Goal: Information Seeking & Learning: Learn about a topic

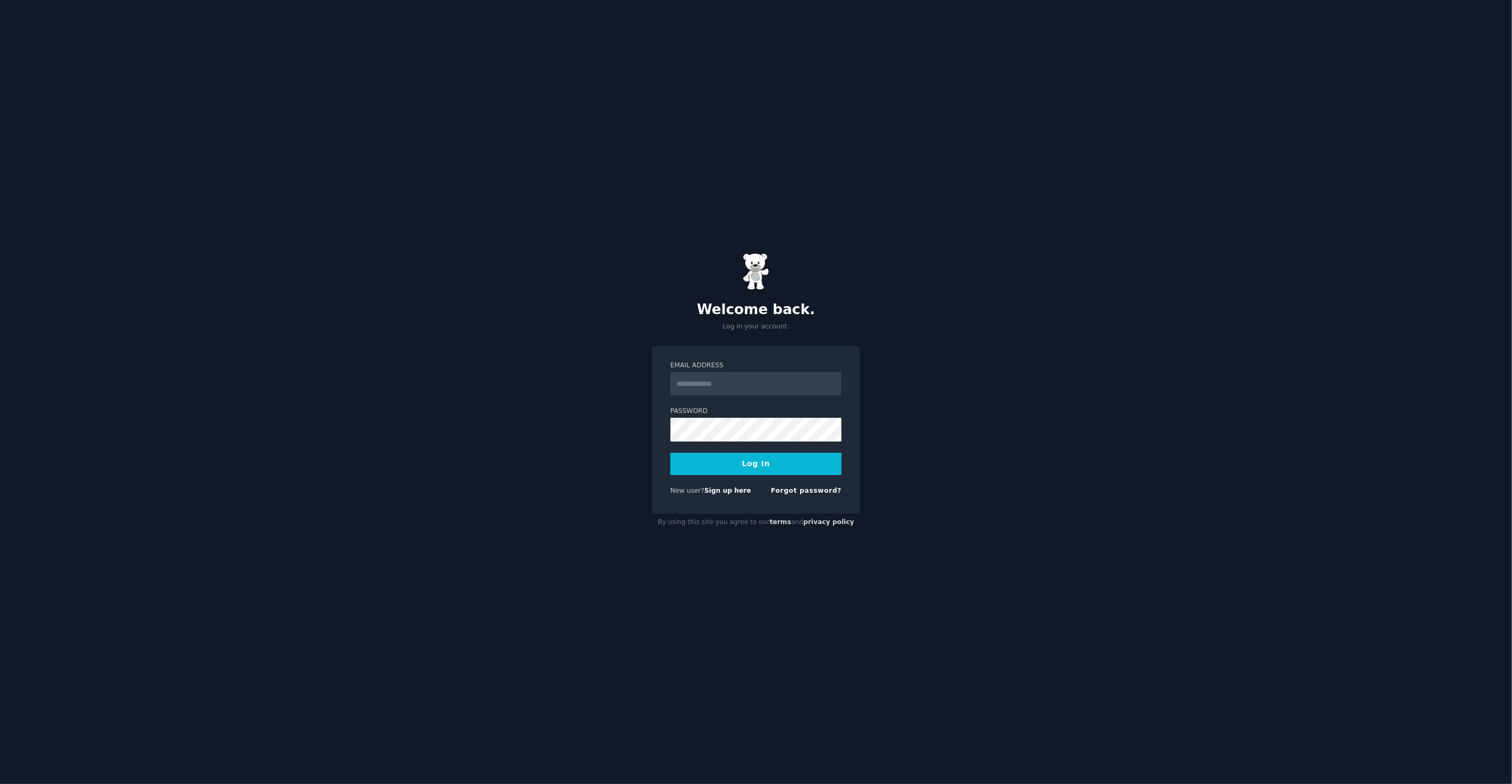
type input "**********"
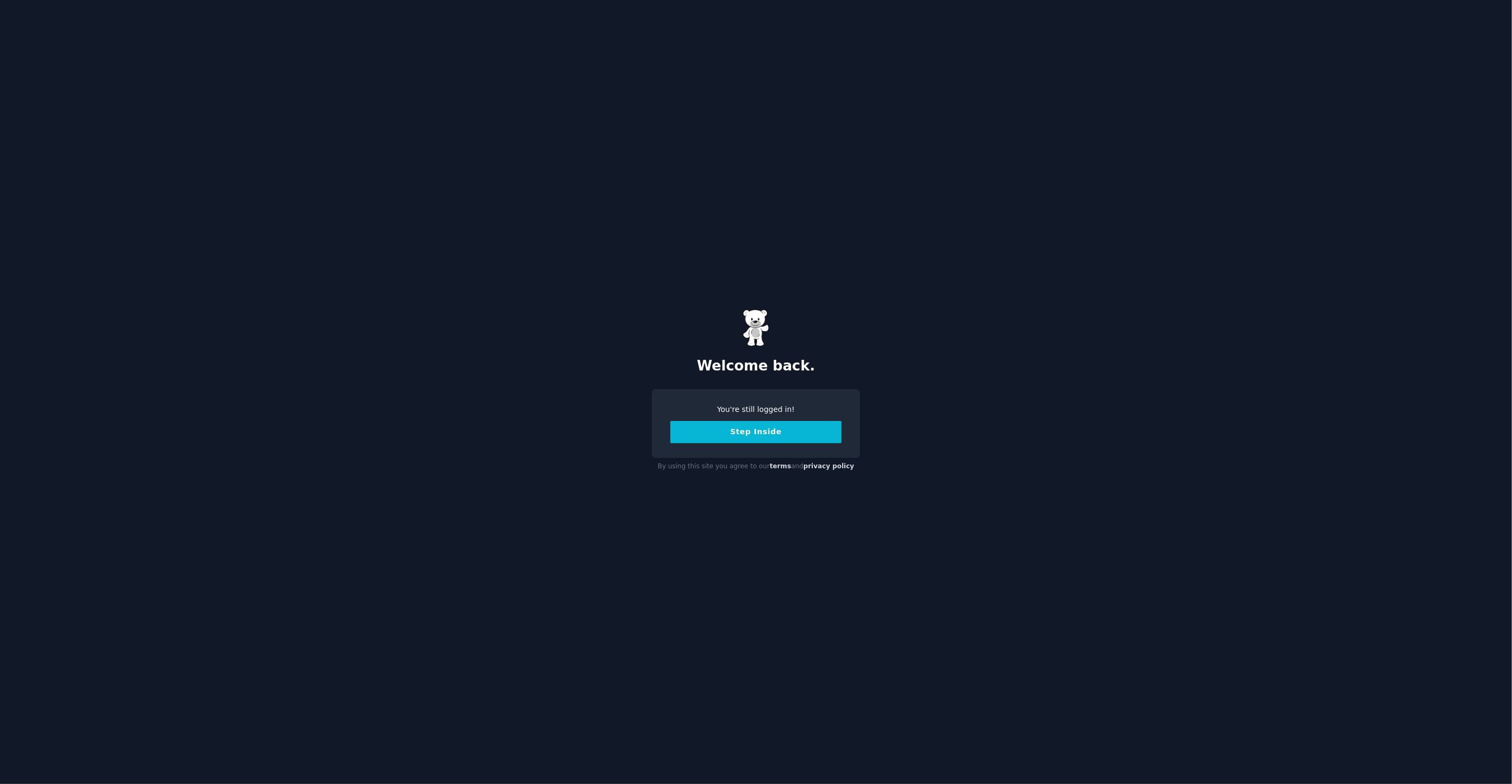
click at [690, 430] on button "Step Inside" at bounding box center [755, 432] width 171 height 22
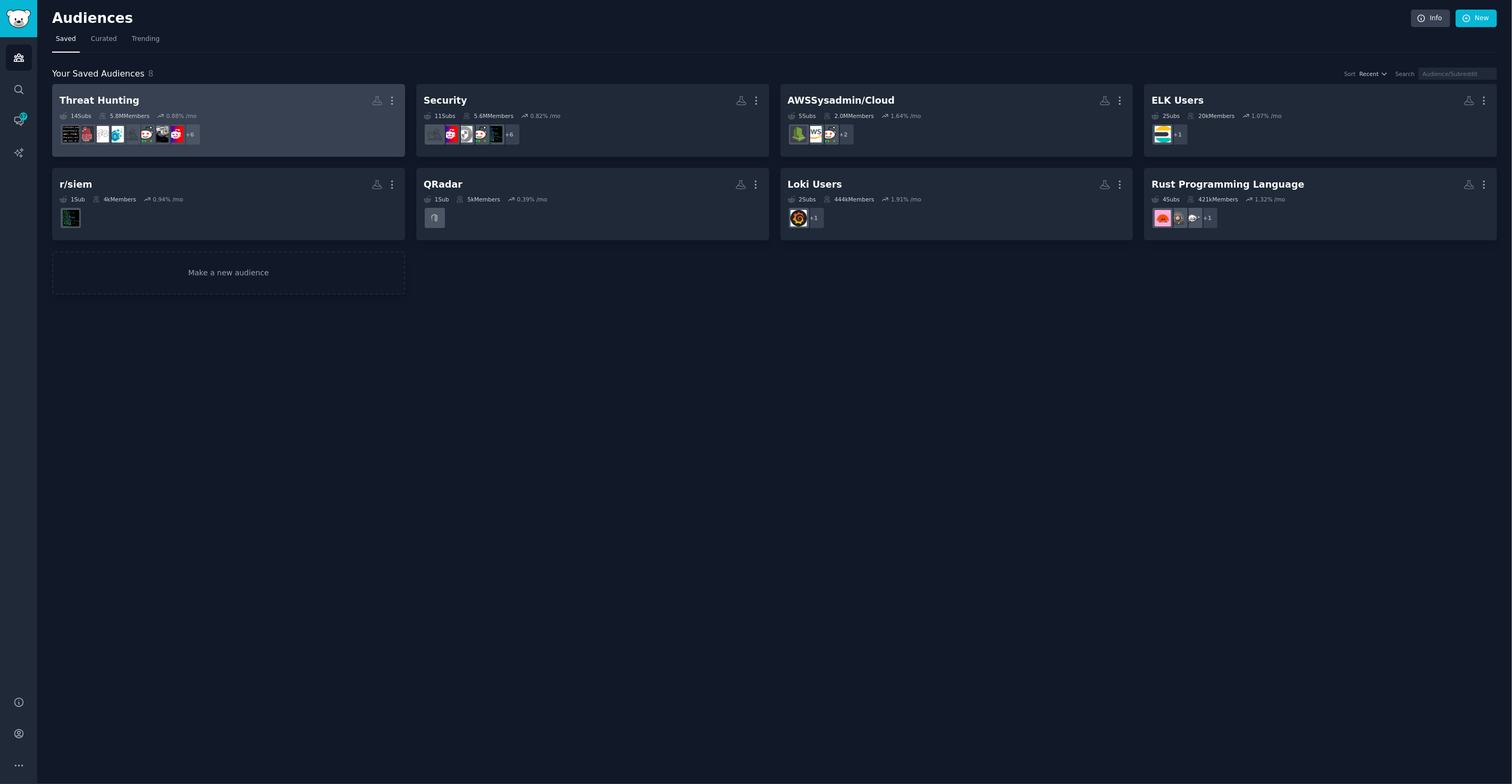
click at [170, 92] on h2 "Threat Hunting More" at bounding box center [228, 101] width 338 height 18
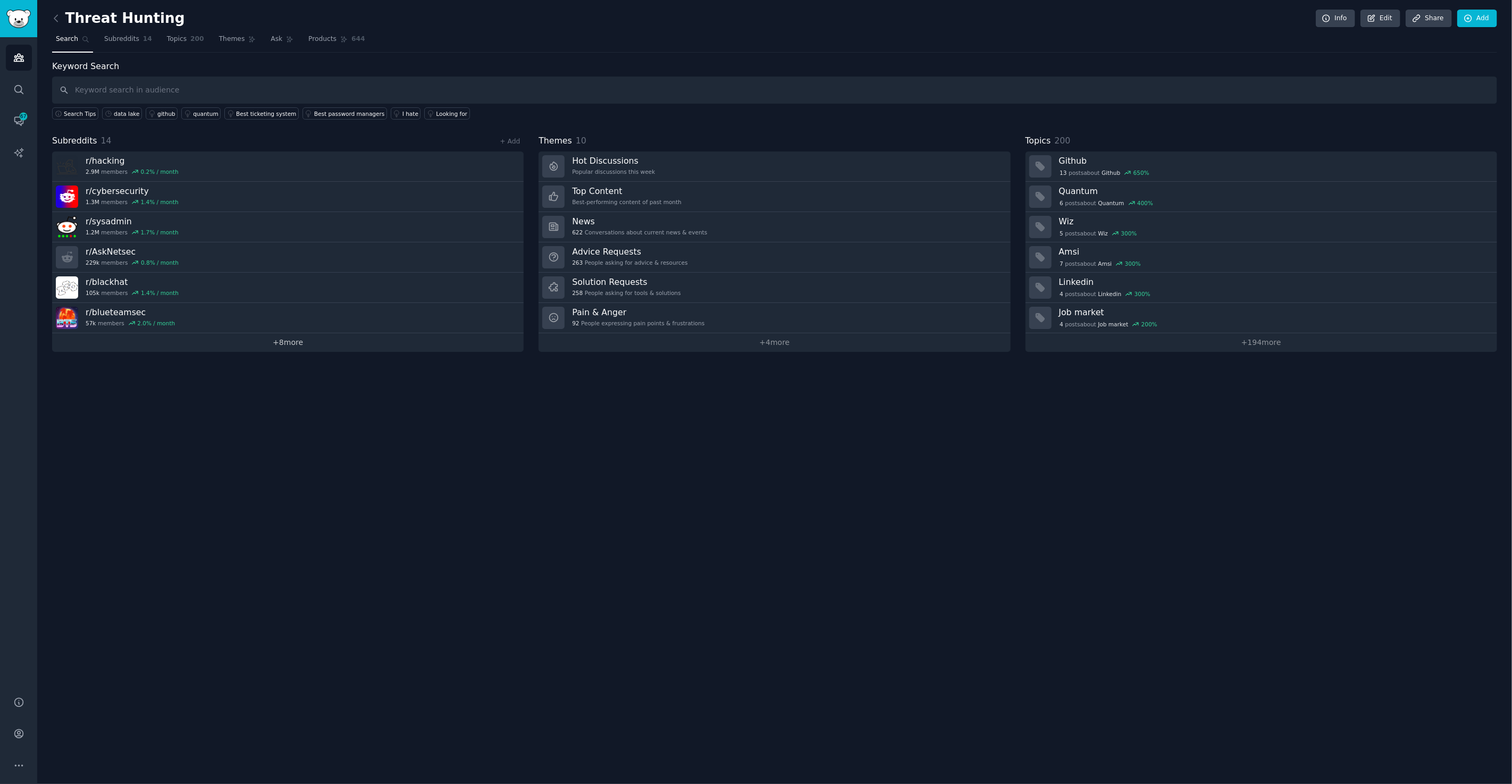
click at [286, 349] on link "+ 8 more" at bounding box center [288, 343] width 472 height 18
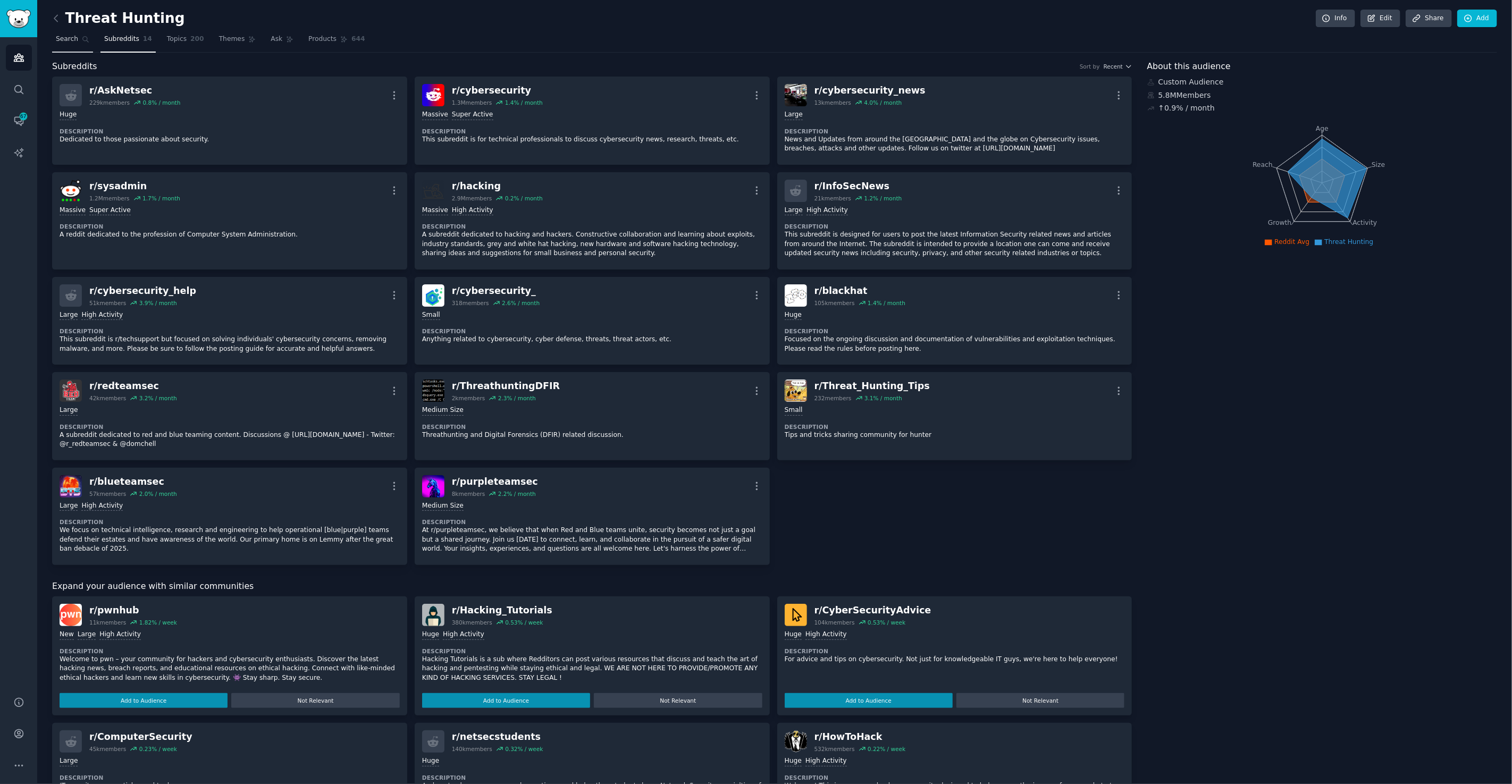
click at [71, 38] on span "Search" at bounding box center [67, 39] width 22 height 10
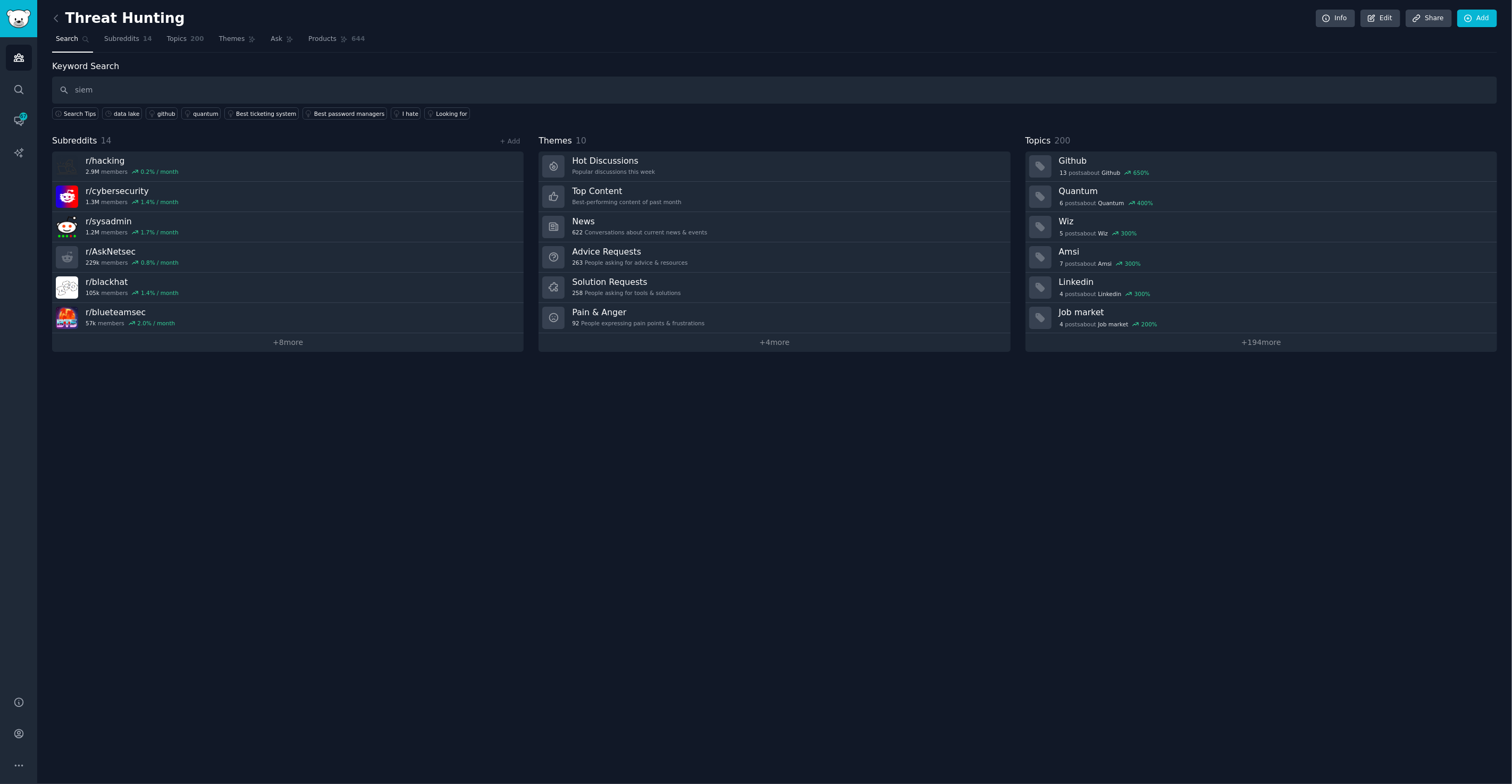
type input "siem"
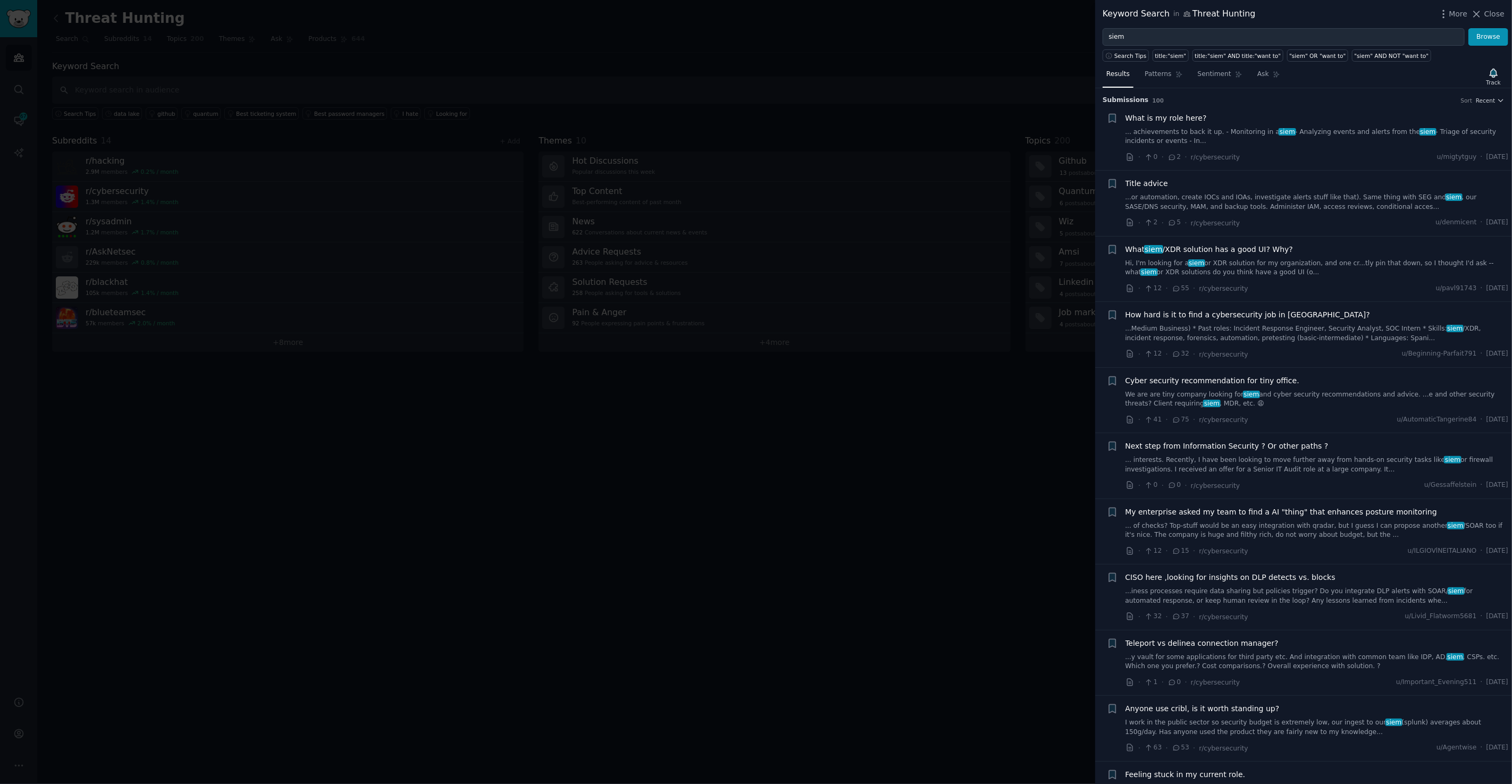
click at [1299, 250] on div "What siem /XDR solution has a good UI? Why?" at bounding box center [1316, 249] width 383 height 11
click at [1237, 259] on link "Hi, I'm looking for a siem or XDR solution for my organization, and one cr...tl…" at bounding box center [1316, 268] width 383 height 18
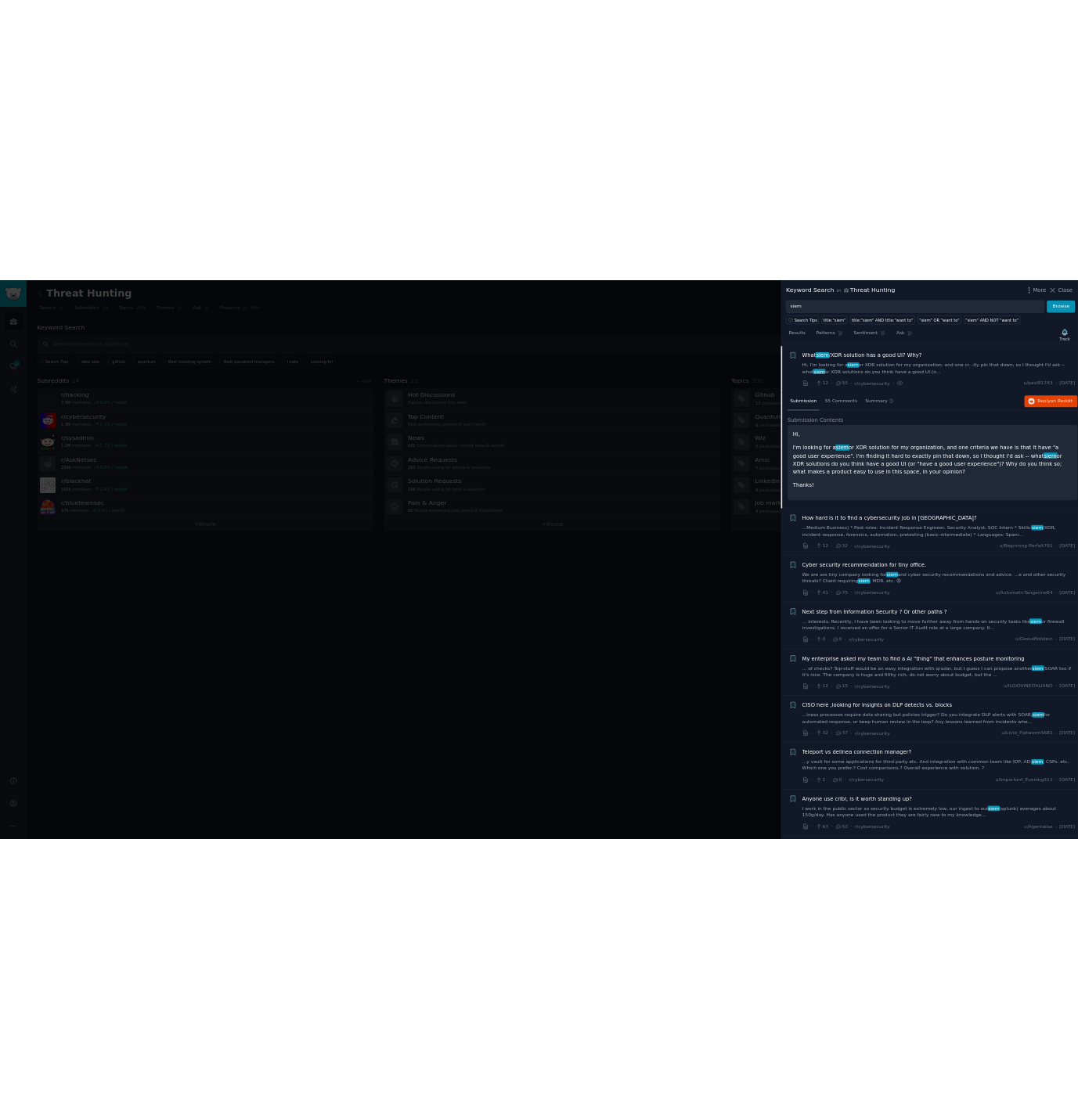
scroll to position [218, 0]
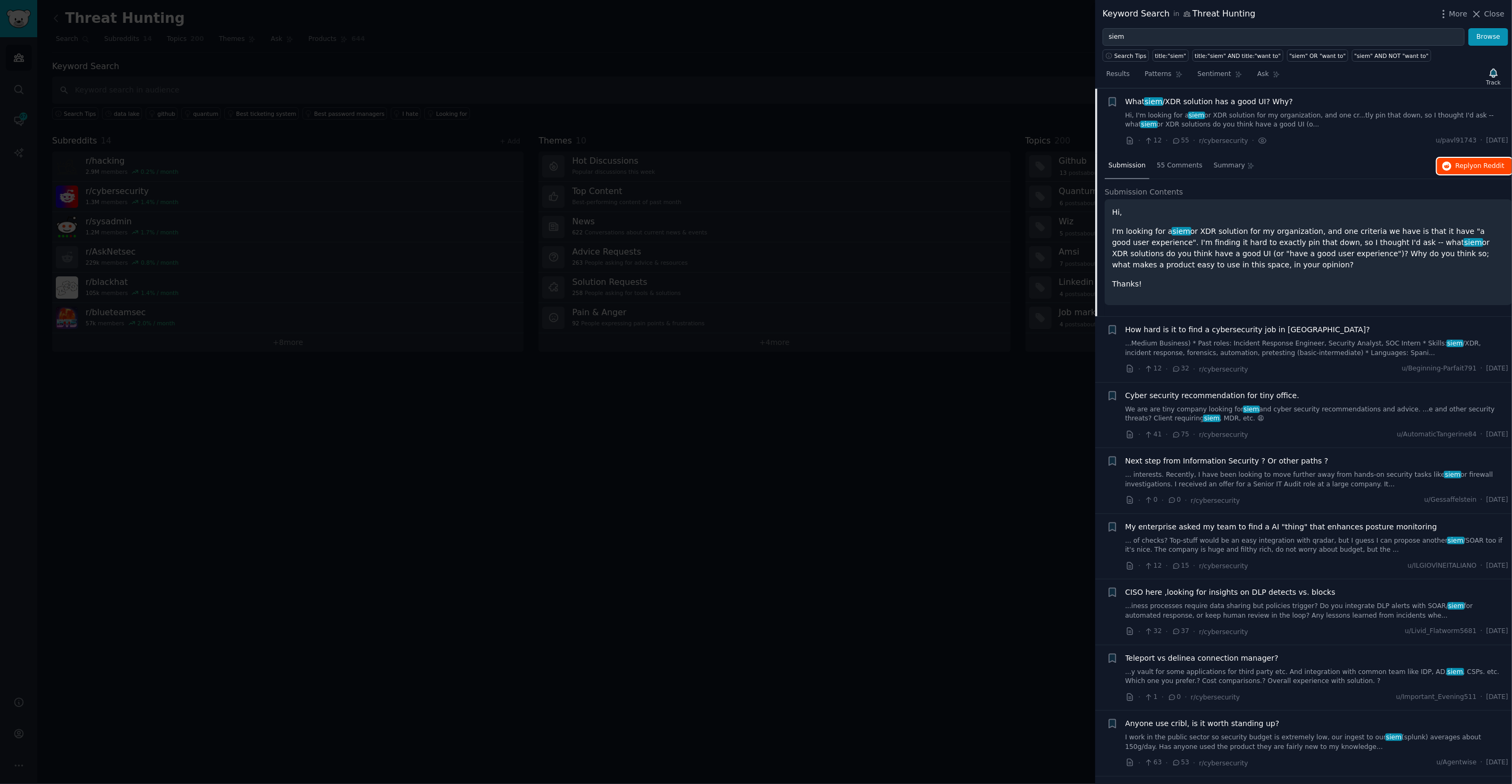
click at [1468, 164] on span "Reply on Reddit" at bounding box center [1480, 167] width 49 height 10
click at [340, 69] on div at bounding box center [756, 392] width 1512 height 784
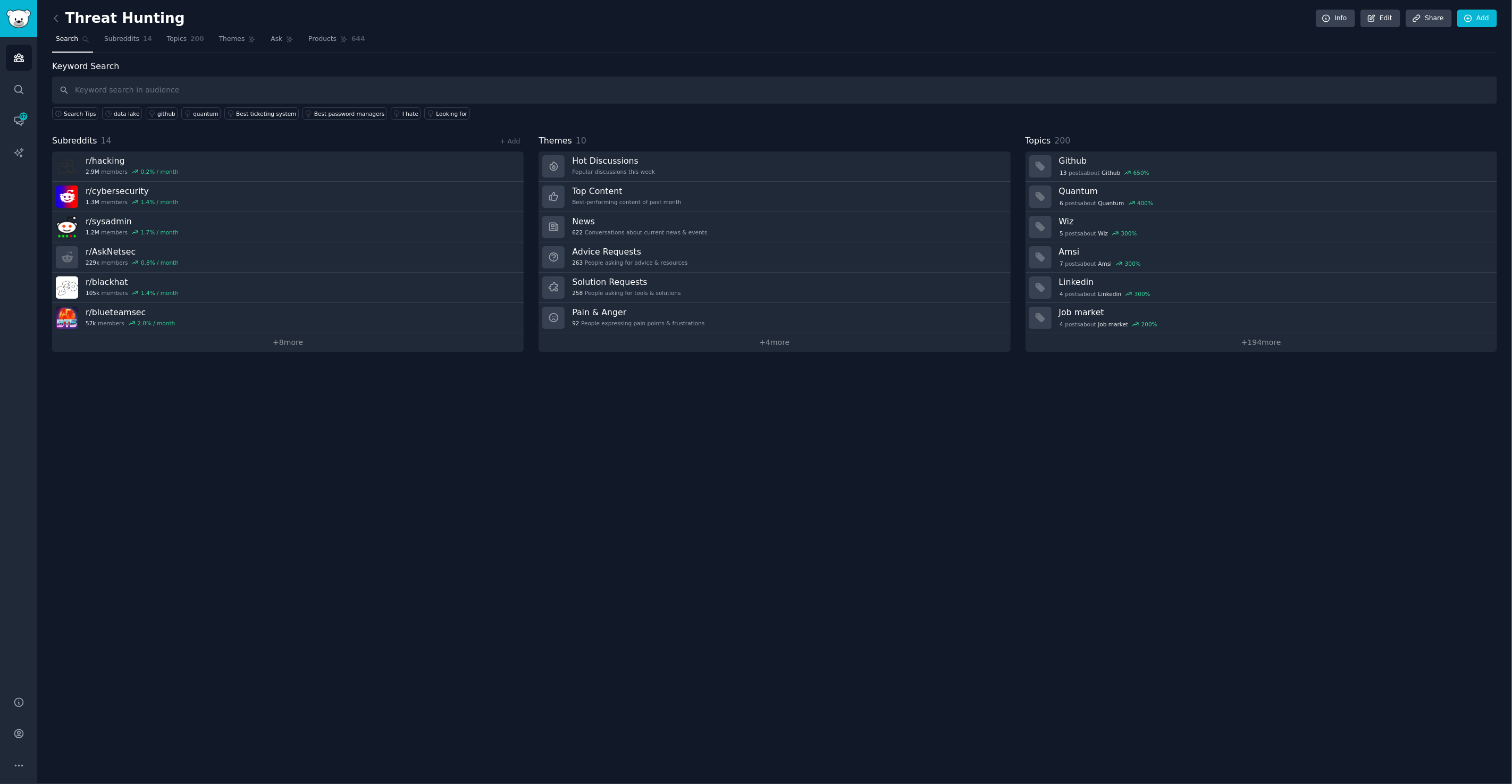
drag, startPoint x: 565, startPoint y: 137, endPoint x: 578, endPoint y: 139, distance: 13.2
click at [565, 137] on span "Themes" at bounding box center [555, 141] width 34 height 13
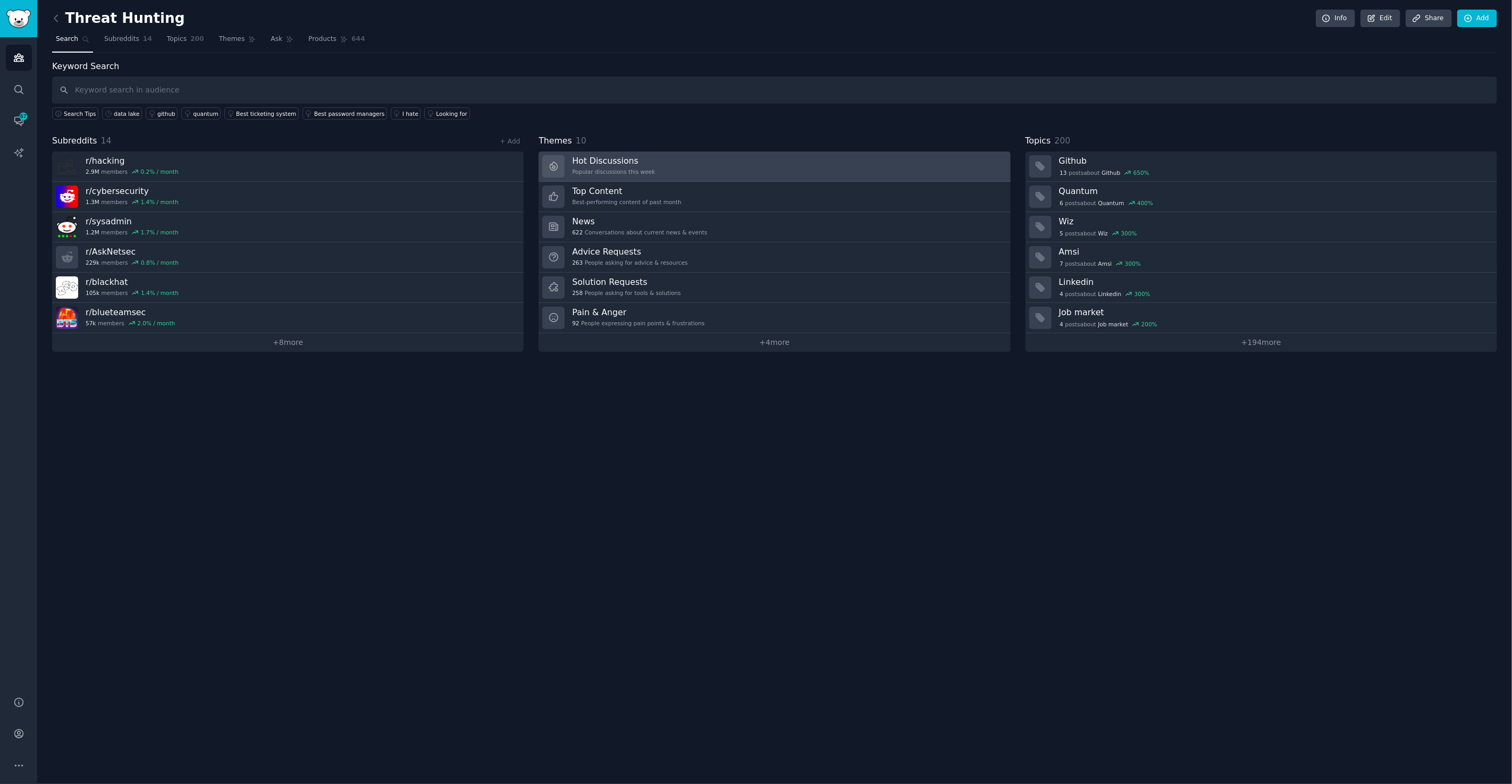
click at [693, 164] on link "Hot Discussions Popular discussions this week" at bounding box center [774, 166] width 472 height 30
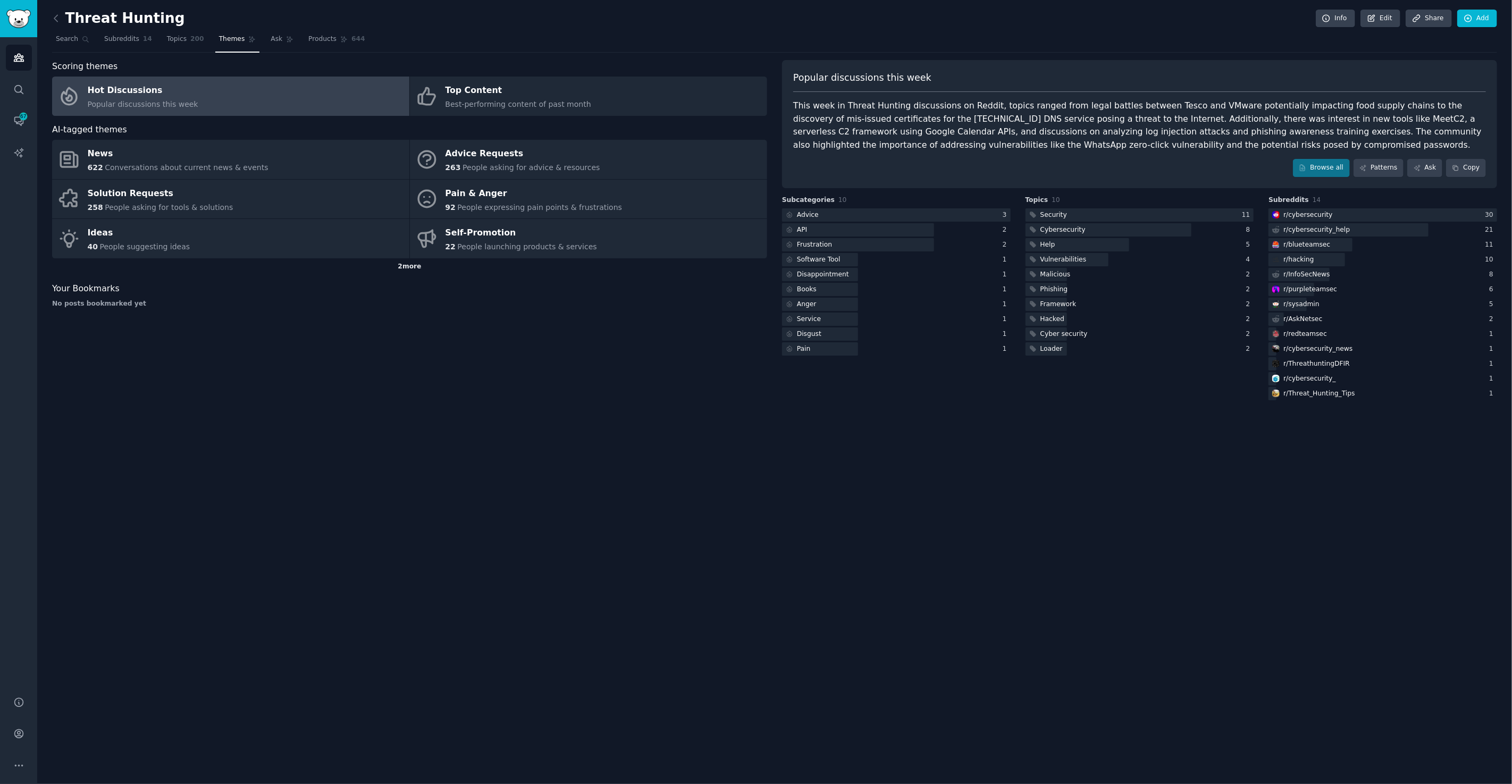
click at [416, 261] on div "2 more" at bounding box center [410, 267] width 715 height 17
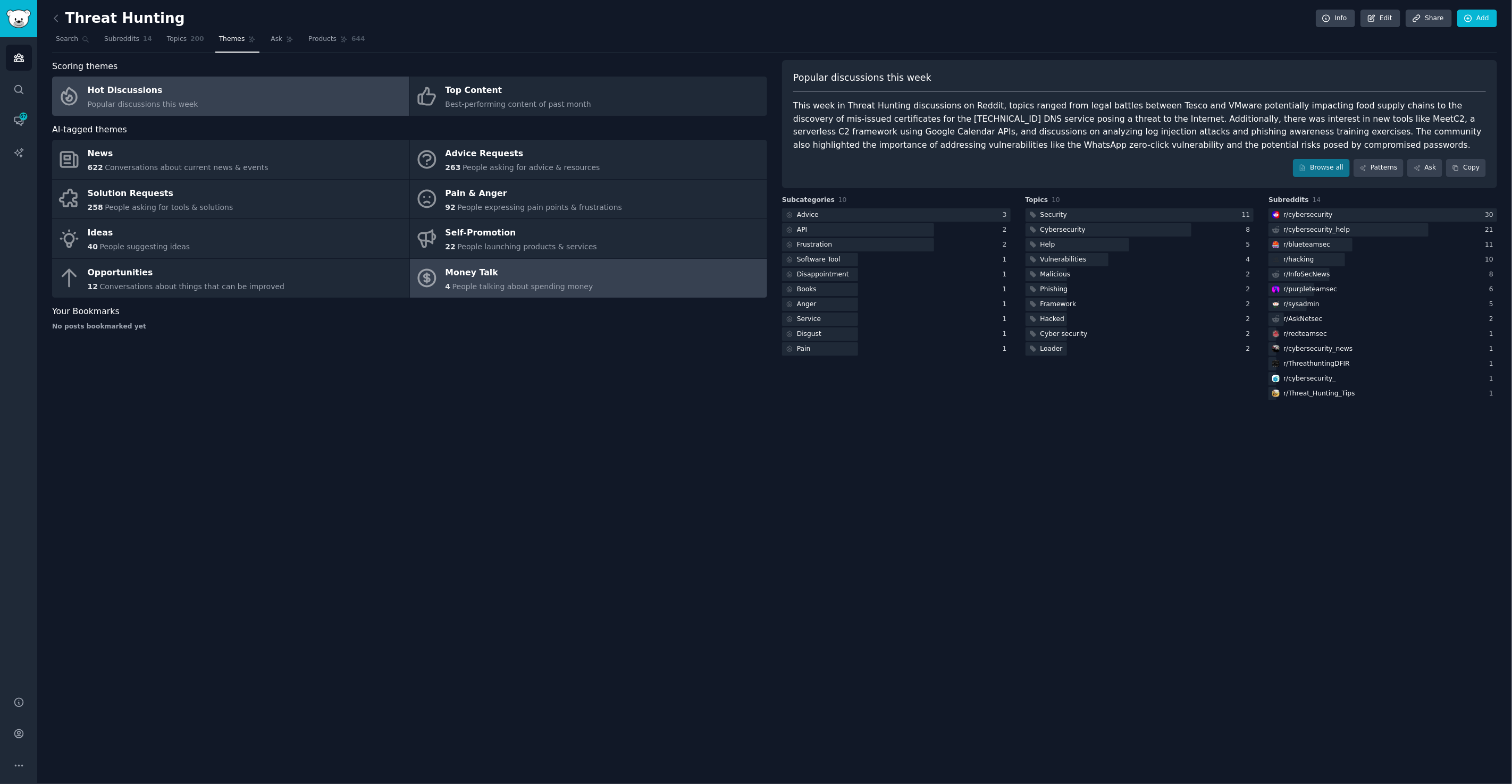
click at [562, 282] on span "People talking about spending money" at bounding box center [523, 286] width 141 height 9
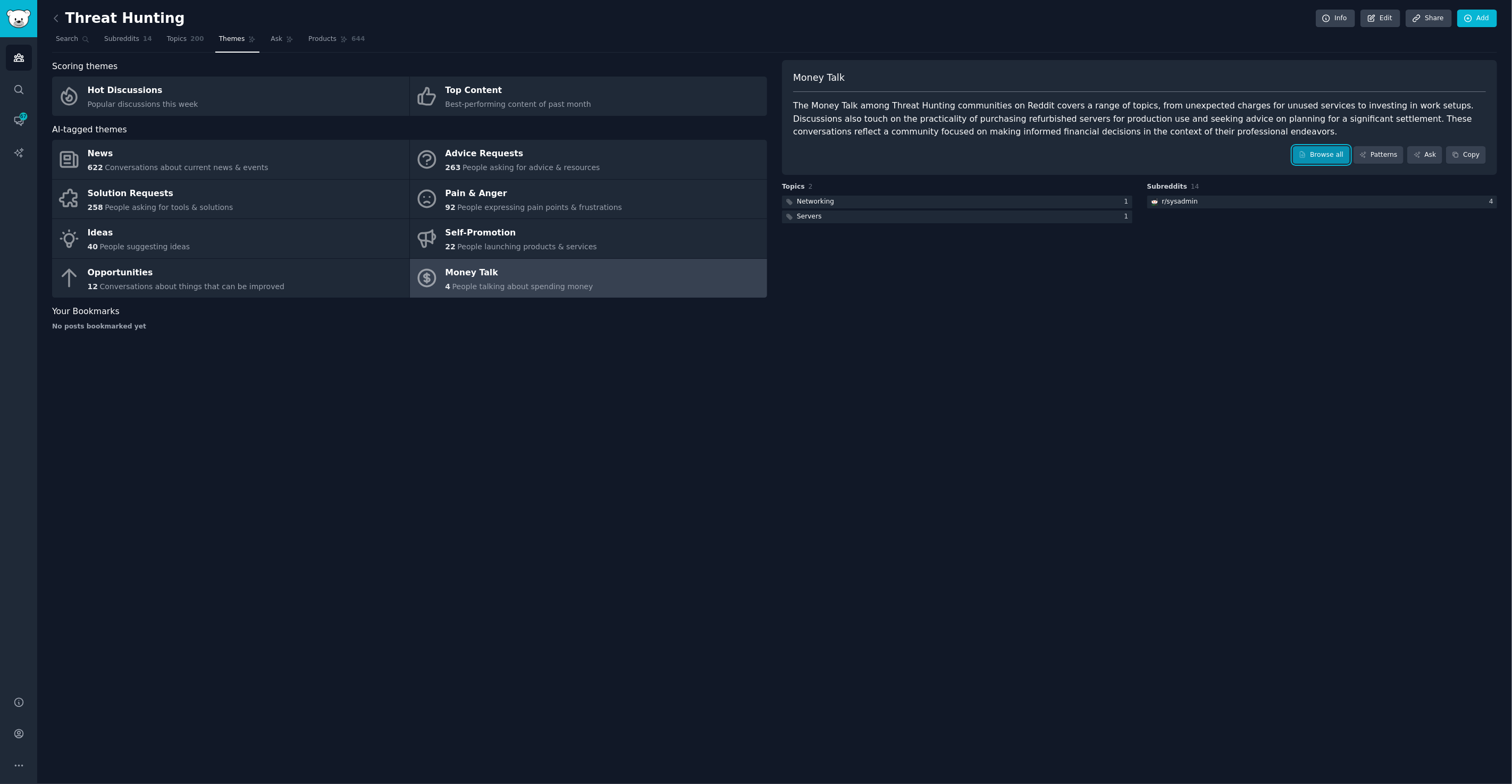
click at [1315, 158] on link "Browse all" at bounding box center [1321, 154] width 57 height 18
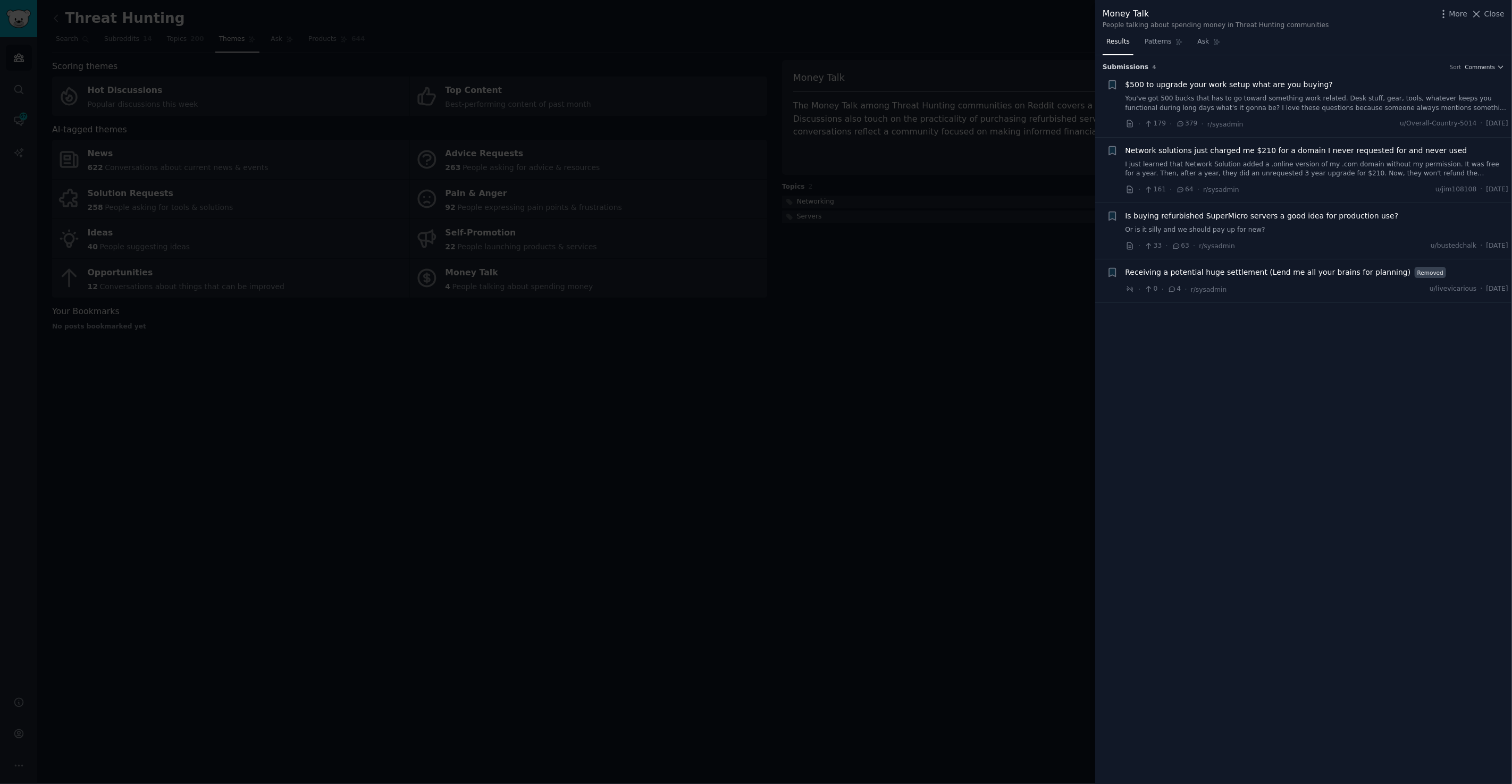
click at [996, 290] on div at bounding box center [756, 392] width 1512 height 784
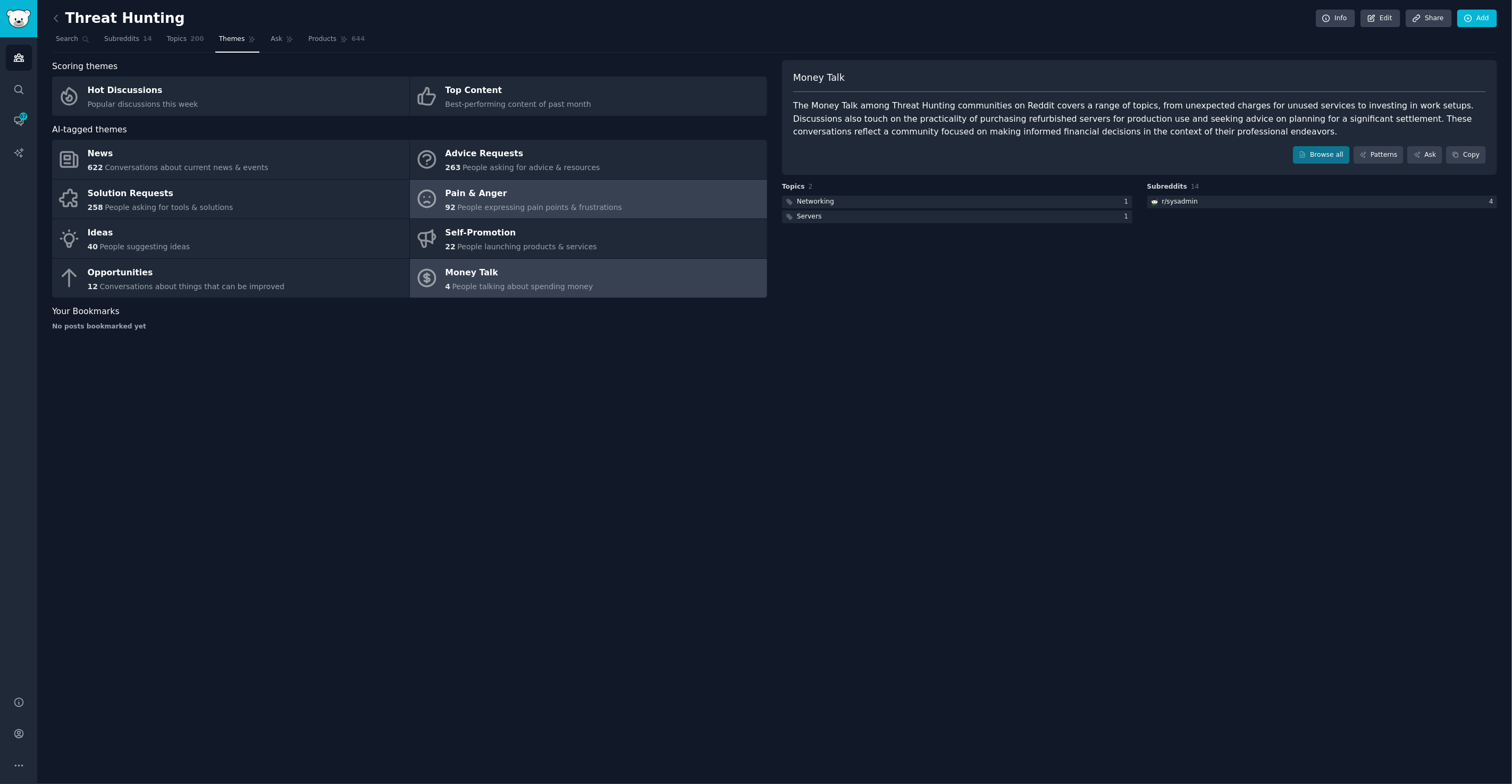
click at [530, 188] on div "Pain & Anger" at bounding box center [534, 194] width 177 height 17
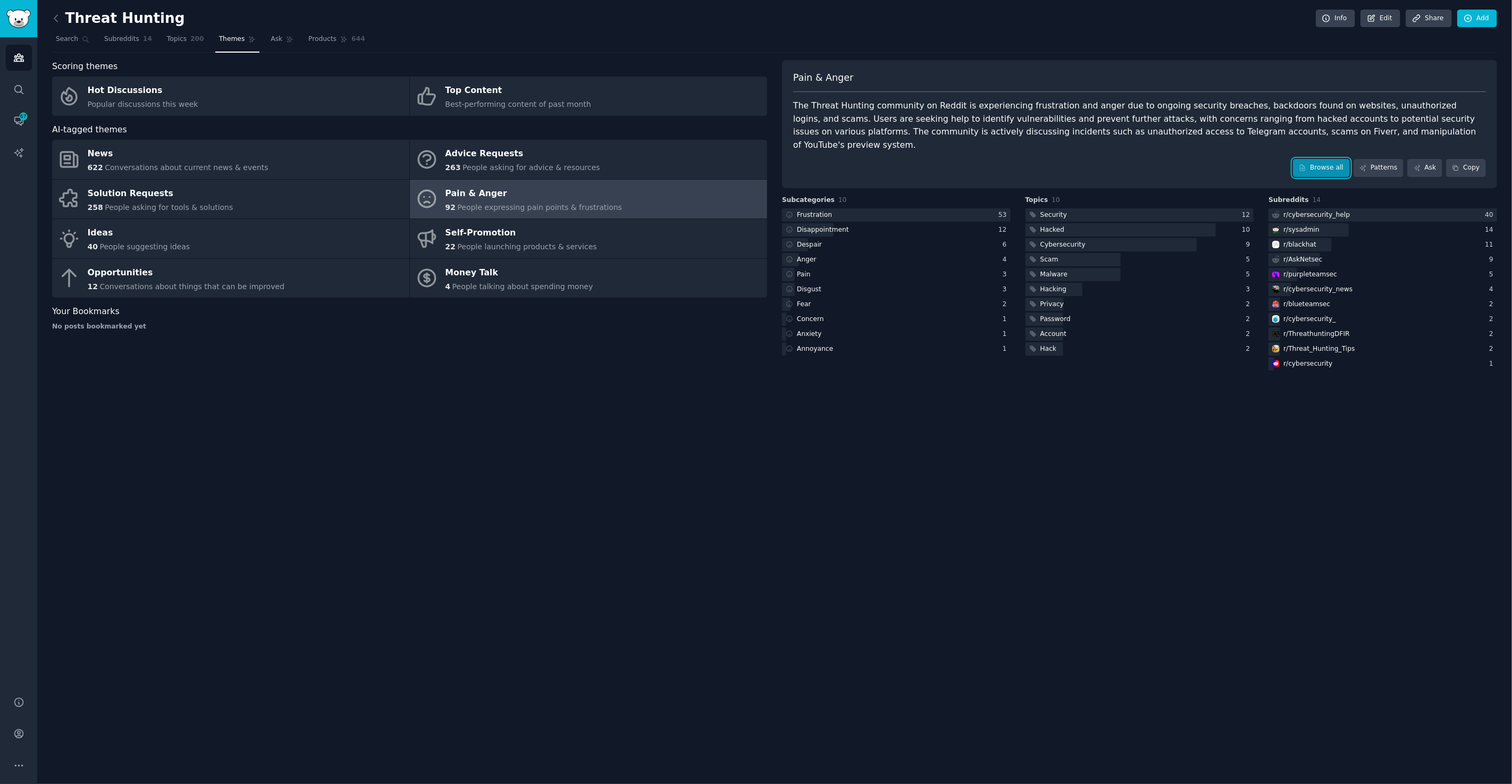
click at [1338, 159] on link "Browse all" at bounding box center [1321, 167] width 57 height 18
